Goal: Task Accomplishment & Management: Use online tool/utility

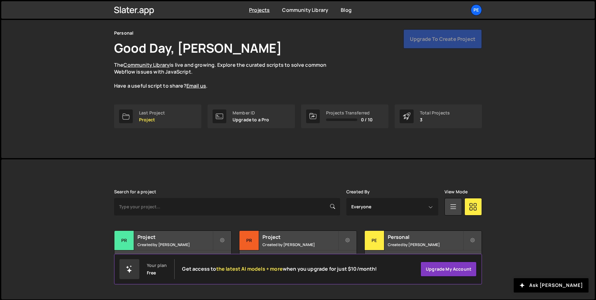
scroll to position [21, 0]
click at [377, 240] on div "Pe" at bounding box center [375, 240] width 20 height 20
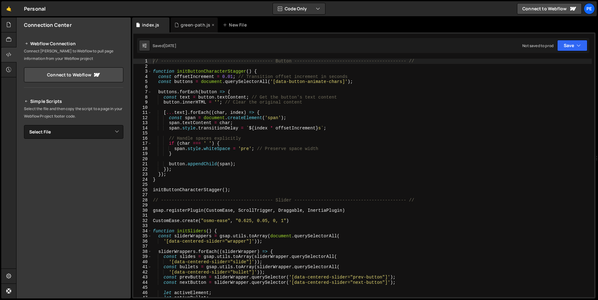
click at [201, 24] on div "green-path.js" at bounding box center [196, 25] width 30 height 6
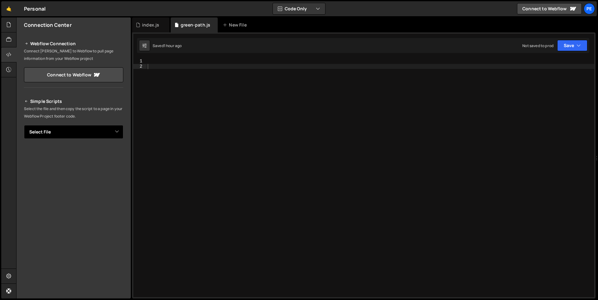
click at [118, 131] on select "Select File green-path.js index.js" at bounding box center [73, 132] width 99 height 14
select select "47895"
click at [24, 125] on select "Select File green-path.js index.js" at bounding box center [73, 132] width 99 height 14
click at [116, 156] on button "Button group with nested dropdown" at bounding box center [119, 152] width 9 height 13
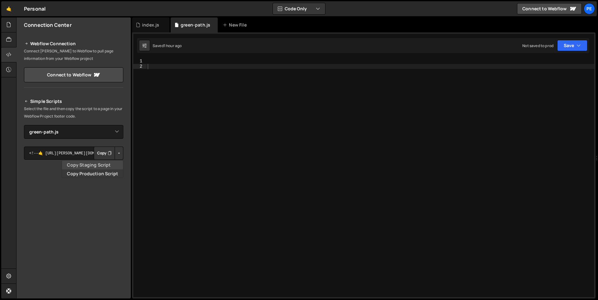
click at [95, 165] on link "Copy Staging Script" at bounding box center [92, 165] width 61 height 9
click at [153, 27] on div "index.js" at bounding box center [150, 25] width 17 height 6
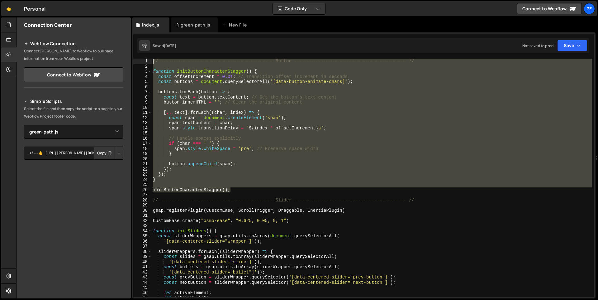
drag, startPoint x: 242, startPoint y: 190, endPoint x: 151, endPoint y: 59, distance: 159.4
click at [151, 59] on div "initButtonCharacterStagger(); 1 2 3 4 5 6 7 8 9 10 11 12 13 14 15 16 17 18 19 2…" at bounding box center [363, 178] width 461 height 238
type textarea "// ------------------------------------------ Button --------------------------…"
click at [195, 27] on div "green-path.js" at bounding box center [196, 25] width 30 height 6
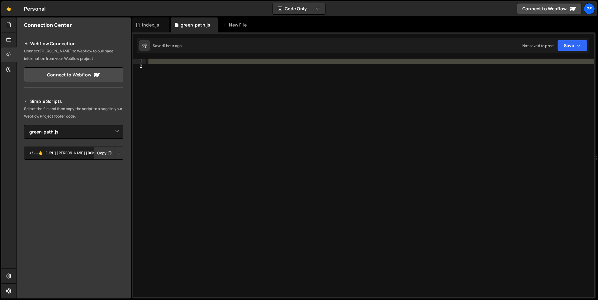
drag, startPoint x: 196, startPoint y: 65, endPoint x: 183, endPoint y: 55, distance: 16.0
click at [183, 55] on div "1 2 ההההההההההההההההההההההההההההההההההההההההההההההההההההההההההההההההההההההההההה…" at bounding box center [364, 165] width 464 height 266
paste textarea "initButtonCharacterStagger();"
type textarea "initButtonCharacterStagger();"
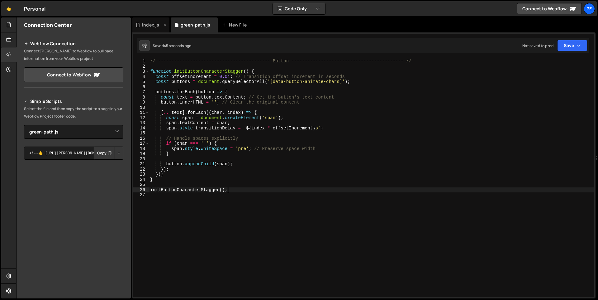
click at [146, 26] on div "index.js" at bounding box center [150, 25] width 17 height 6
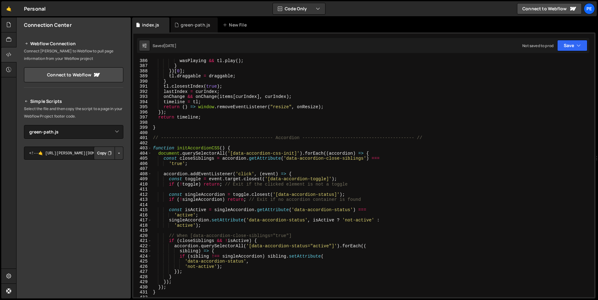
scroll to position [2025, 0]
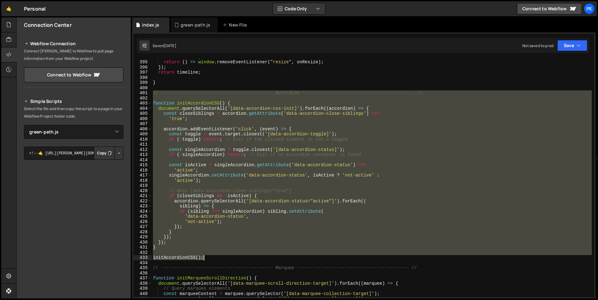
drag, startPoint x: 154, startPoint y: 94, endPoint x: 218, endPoint y: 259, distance: 177.1
click at [218, 259] on div "timeline = tl ; return ( ) => window . removeEventListener ( "resize" , onResiz…" at bounding box center [372, 178] width 440 height 249
type textarea "initAccordionCSS();"
click at [187, 28] on div "green-path.js" at bounding box center [194, 24] width 47 height 15
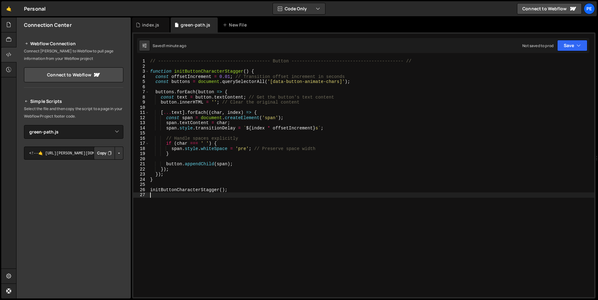
click at [190, 199] on div "// ------------------------------------------ Button --------------------------…" at bounding box center [372, 183] width 446 height 249
paste textarea "initAccordionCSS();"
type textarea "initAccordionCSS();"
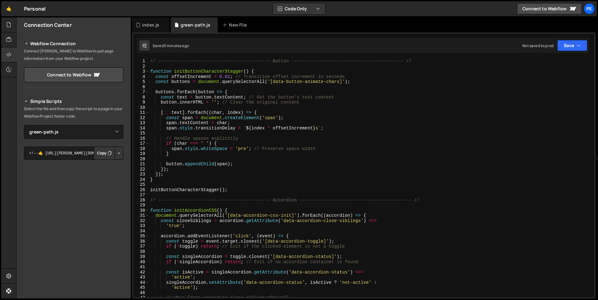
scroll to position [0, 0]
click at [274, 69] on div "// ------------------------------------------ Button --------------------------…" at bounding box center [370, 183] width 443 height 249
click at [150, 27] on div "index.js" at bounding box center [150, 25] width 17 height 6
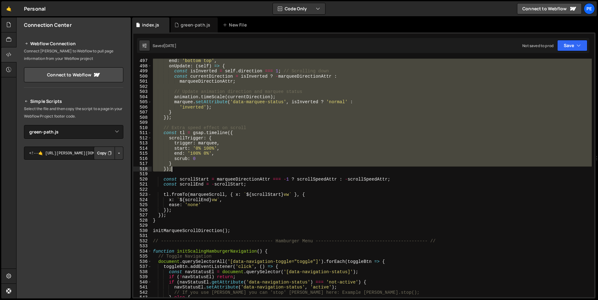
scroll to position [2551, 0]
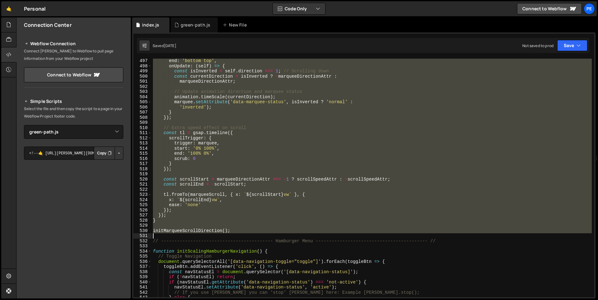
drag, startPoint x: 153, startPoint y: 171, endPoint x: 295, endPoint y: 235, distance: 156.1
click at [295, 235] on div "end : 'bottom top' , onUpdate : ( self ) => { const isInverted = self . directi…" at bounding box center [372, 182] width 440 height 249
type textarea "initMarqueeScrollDirection();"
click at [193, 27] on div "green-path.js" at bounding box center [196, 25] width 30 height 6
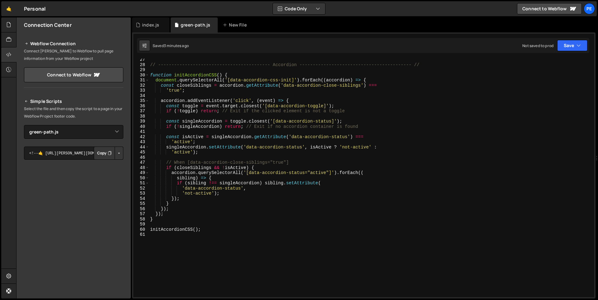
scroll to position [183, 0]
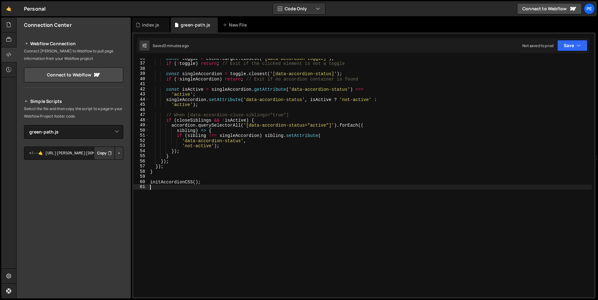
click at [187, 196] on div "const toggle = event . target . closest ( '[data-accordion-toggle]' ) ; if ( ! …" at bounding box center [370, 180] width 443 height 249
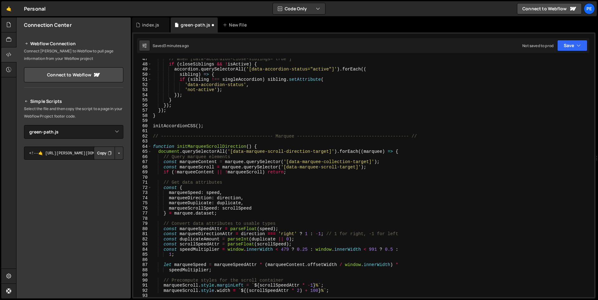
scroll to position [194, 0]
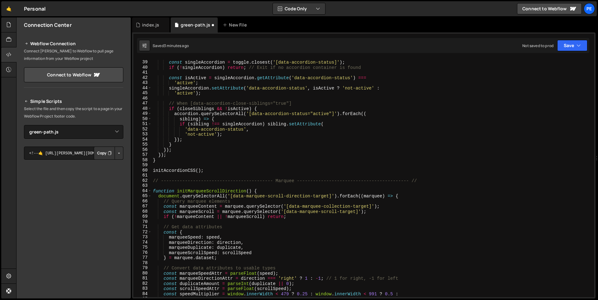
click at [216, 171] on div "const singleAccordion = toggle . closest ( '[data-accordion-status]' ) ; if ( !…" at bounding box center [372, 179] width 440 height 249
type textarea "initAccordionCSS();"
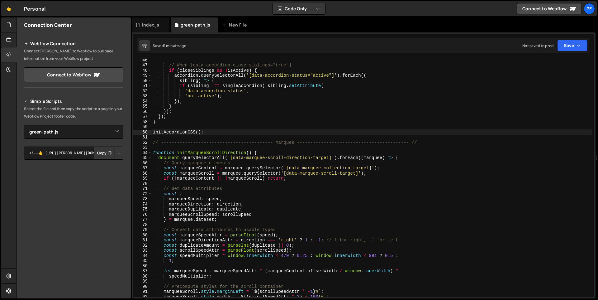
scroll to position [268, 0]
